Goal: Navigation & Orientation: Find specific page/section

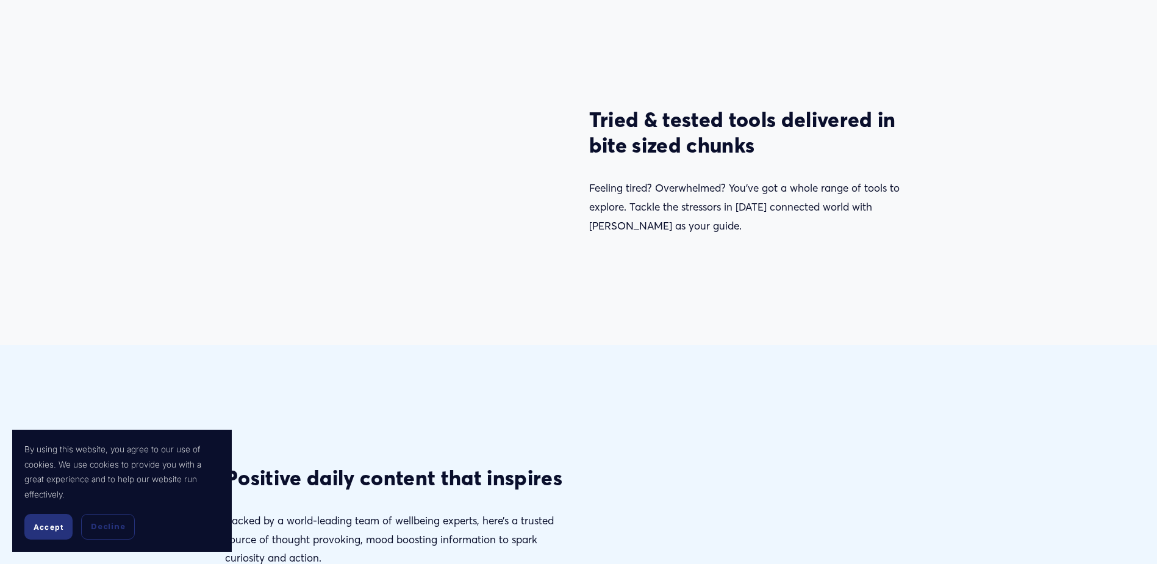
scroll to position [1763, 0]
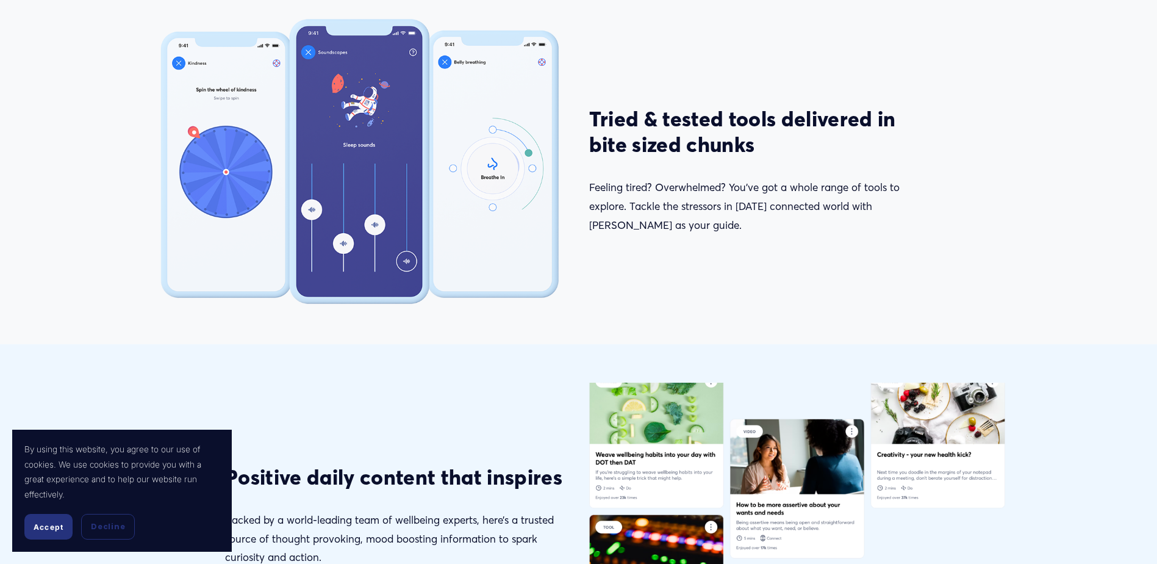
drag, startPoint x: 372, startPoint y: 229, endPoint x: 368, endPoint y: 185, distance: 44.1
click at [368, 185] on div at bounding box center [360, 160] width 416 height 291
click at [350, 158] on div at bounding box center [360, 160] width 416 height 291
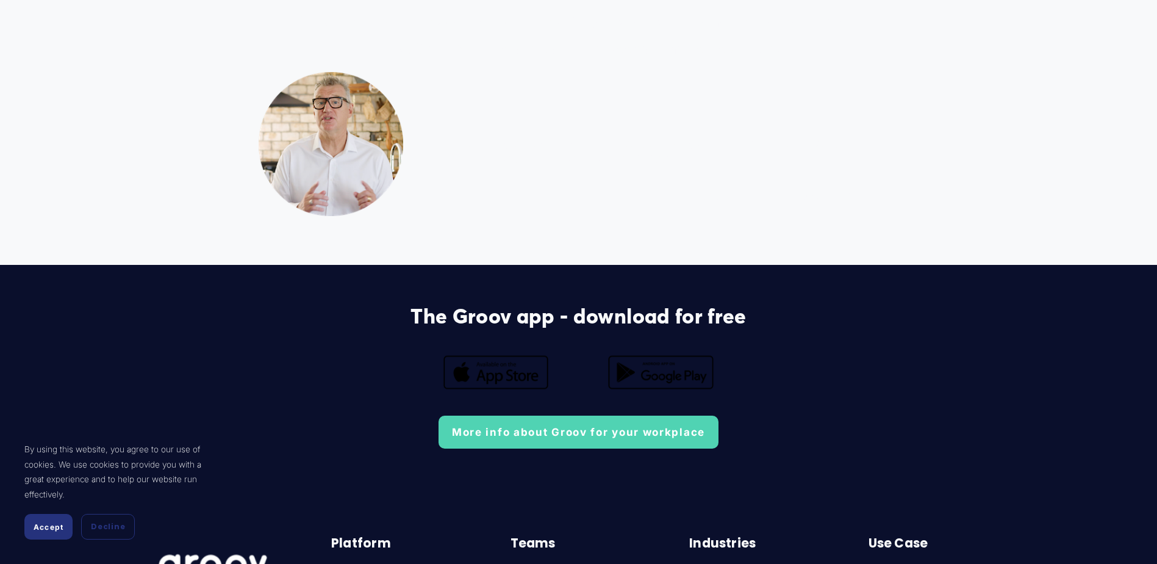
scroll to position [3191, 0]
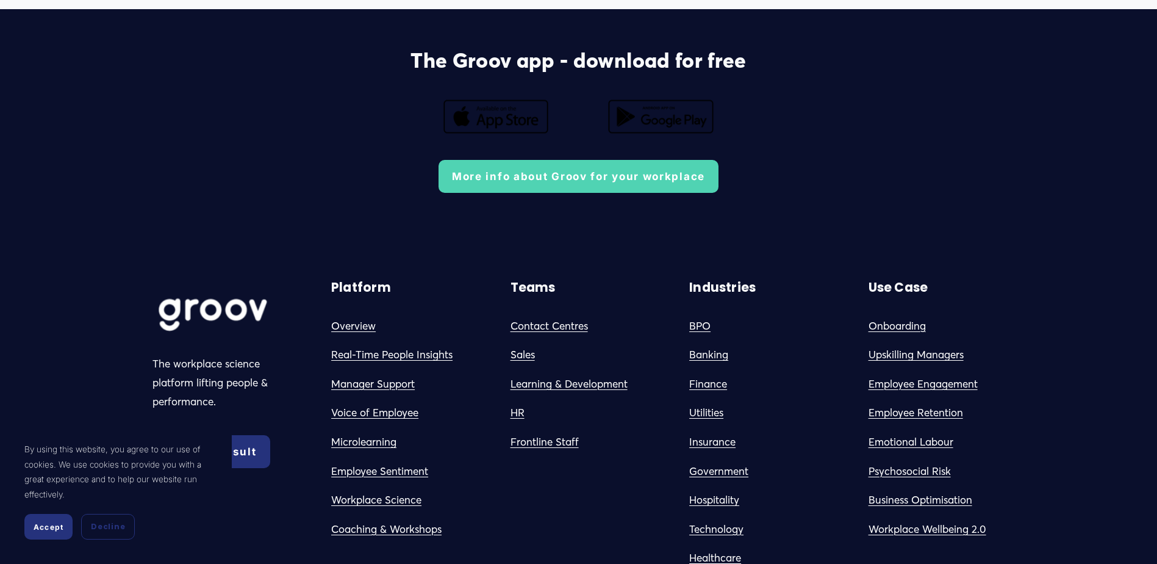
click at [360, 333] on div at bounding box center [256, 313] width 208 height 68
click at [373, 333] on link "Overview" at bounding box center [353, 326] width 45 height 19
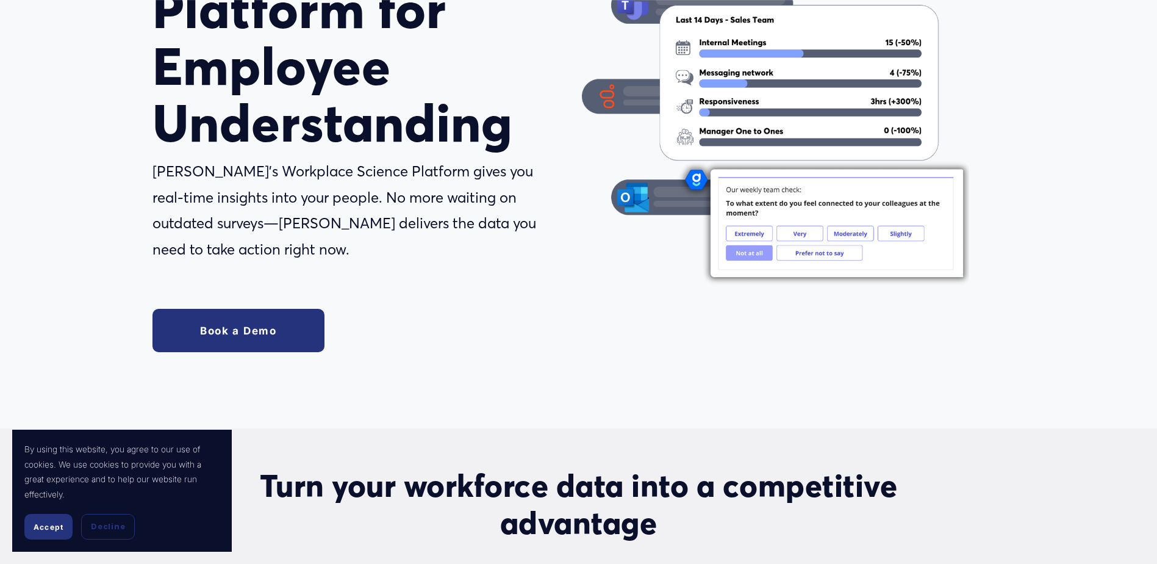
scroll to position [240, 0]
